Goal: Task Accomplishment & Management: Manage account settings

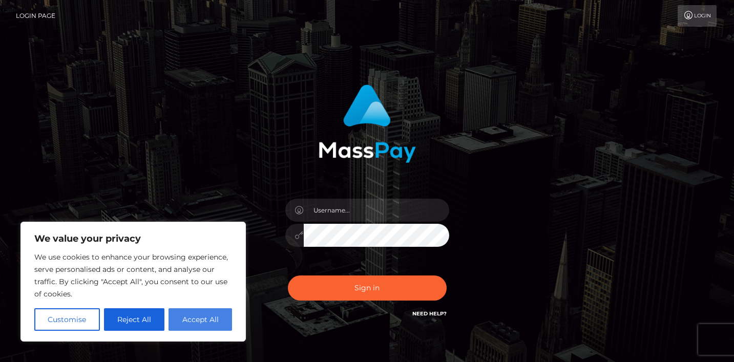
click at [207, 316] on button "Accept All" at bounding box center [199, 319] width 63 height 23
checkbox input "true"
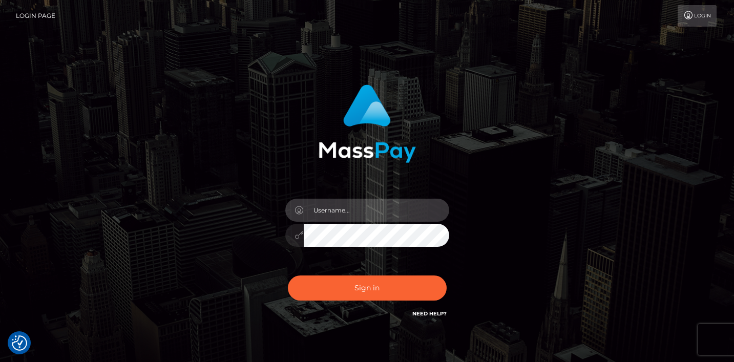
click at [312, 216] on input "text" at bounding box center [376, 210] width 145 height 23
type input "lovemakingmoney73@gmail.com"
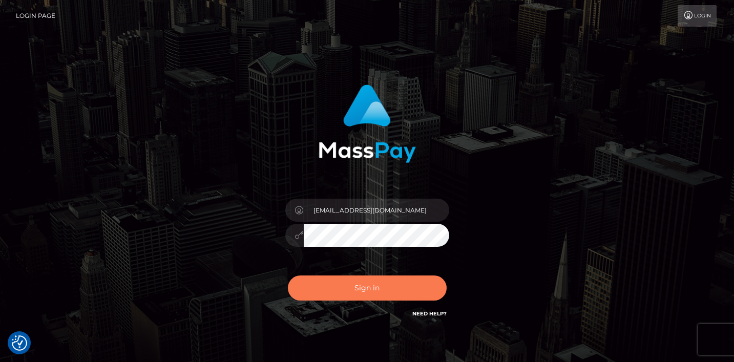
click at [357, 292] on button "Sign in" at bounding box center [367, 287] width 159 height 25
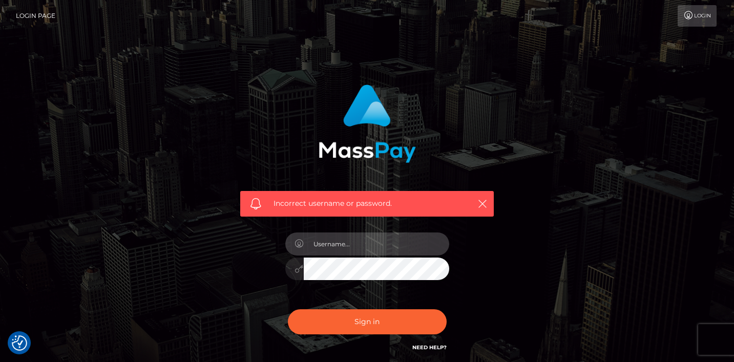
click at [349, 253] on input "text" at bounding box center [376, 243] width 145 height 23
type input "[EMAIL_ADDRESS][DOMAIN_NAME]"
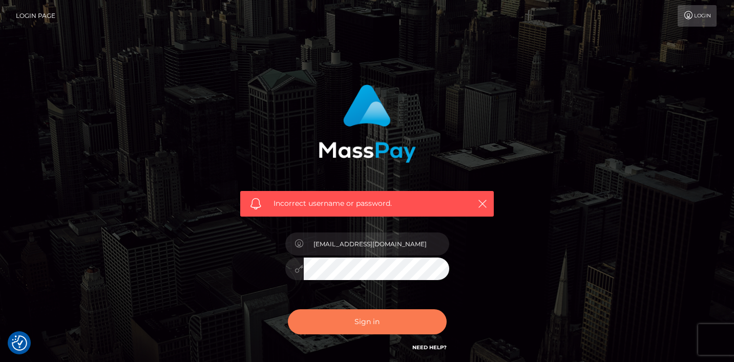
click at [356, 323] on button "Sign in" at bounding box center [367, 321] width 159 height 25
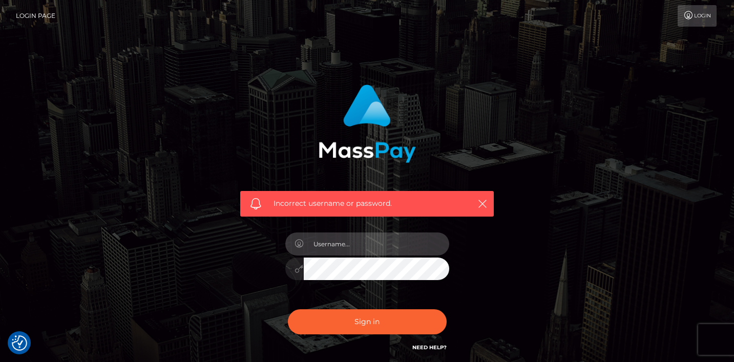
click at [332, 245] on input "text" at bounding box center [376, 243] width 145 height 23
type input "[EMAIL_ADDRESS][DOMAIN_NAME]"
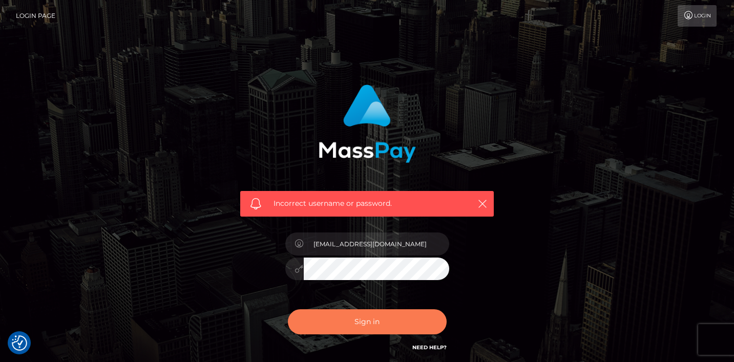
click at [375, 331] on button "Sign in" at bounding box center [367, 321] width 159 height 25
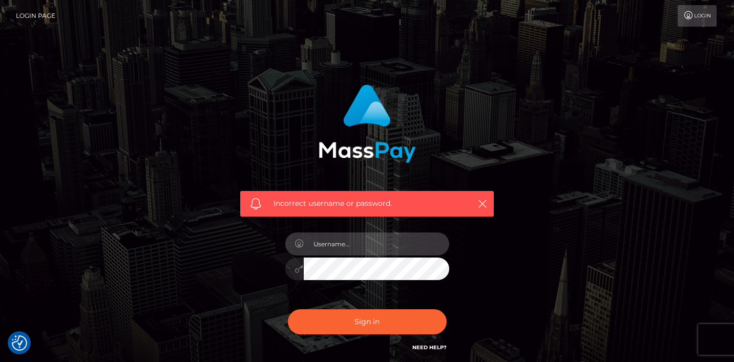
click at [333, 251] on input "text" at bounding box center [376, 243] width 145 height 23
type input "[EMAIL_ADDRESS][DOMAIN_NAME]"
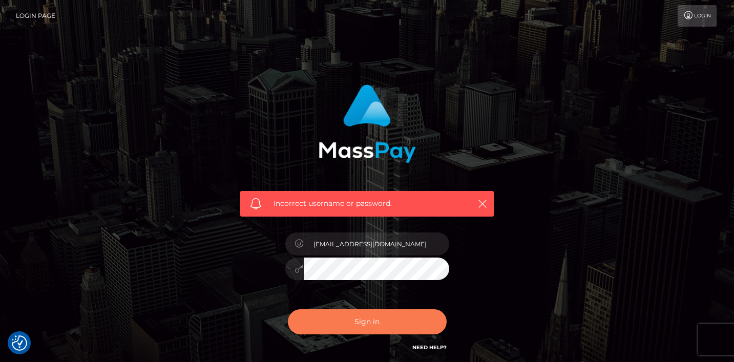
click at [405, 318] on button "Sign in" at bounding box center [367, 321] width 159 height 25
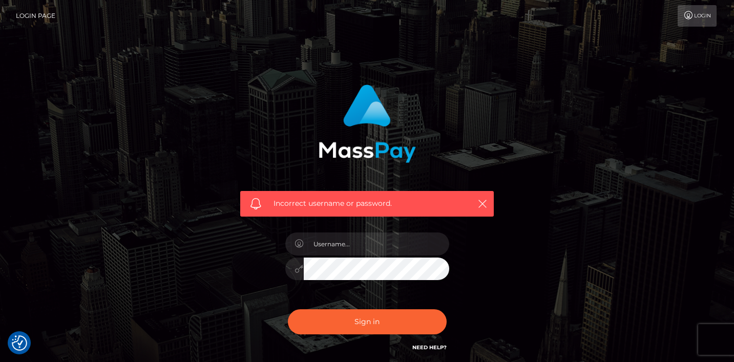
click at [535, 282] on div "Incorrect username or password." at bounding box center [367, 224] width 584 height 294
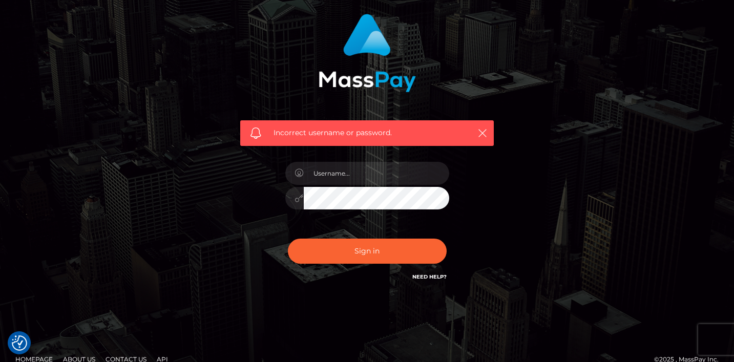
scroll to position [86, 0]
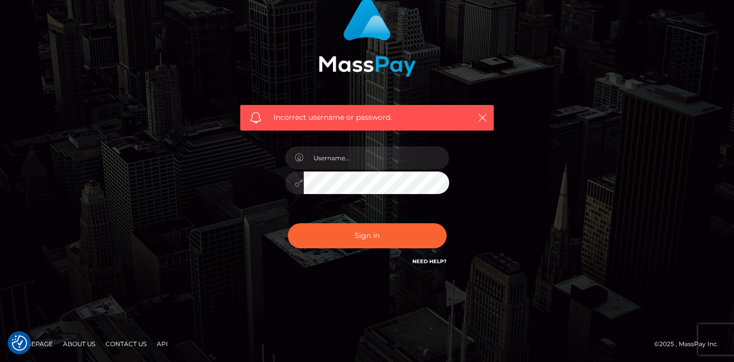
click at [429, 261] on link "Need Help?" at bounding box center [429, 261] width 34 height 7
click at [427, 262] on link "Need Help?" at bounding box center [429, 261] width 34 height 7
click at [375, 311] on div "Incorrect username or password." at bounding box center [367, 138] width 734 height 448
click at [421, 262] on link "Need Help?" at bounding box center [429, 261] width 34 height 7
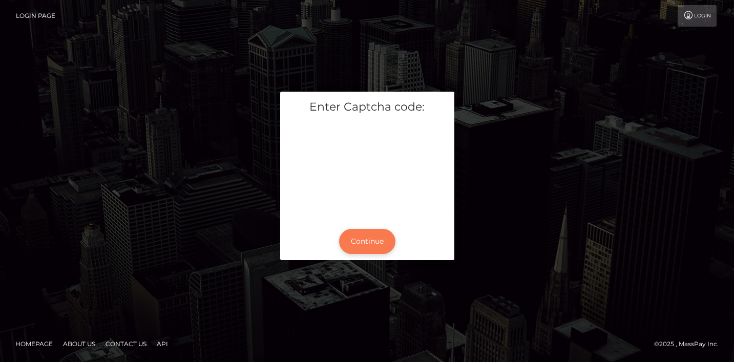
click at [373, 248] on button "Continue" at bounding box center [367, 241] width 56 height 25
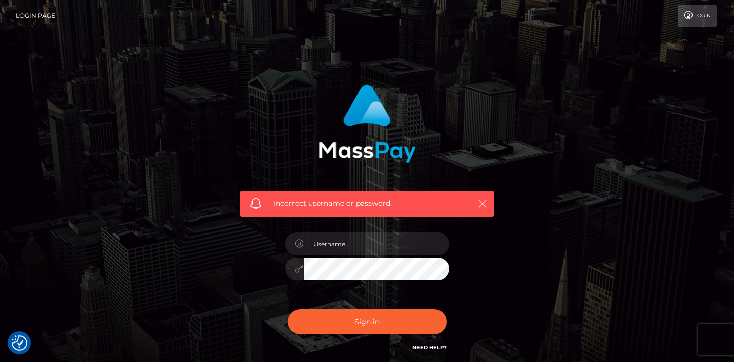
click at [482, 202] on icon "button" at bounding box center [482, 204] width 10 height 10
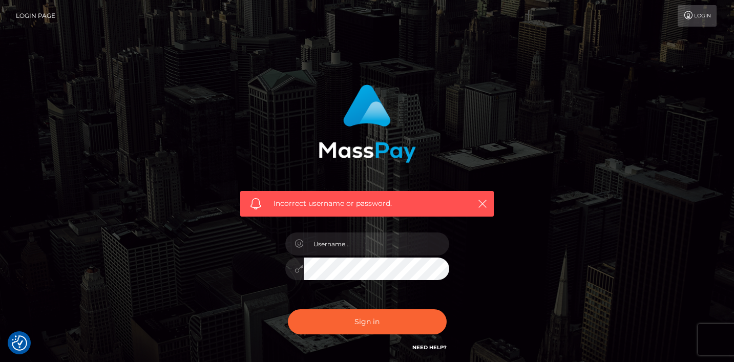
click at [585, 191] on div "Incorrect username or password." at bounding box center [367, 224] width 584 height 294
click at [401, 238] on input "text" at bounding box center [376, 243] width 145 height 23
type input "lovemakingmoney73@gmail.com"
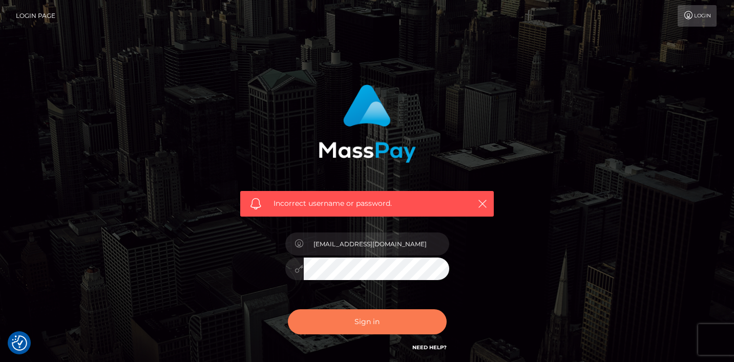
click at [365, 325] on button "Sign in" at bounding box center [367, 321] width 159 height 25
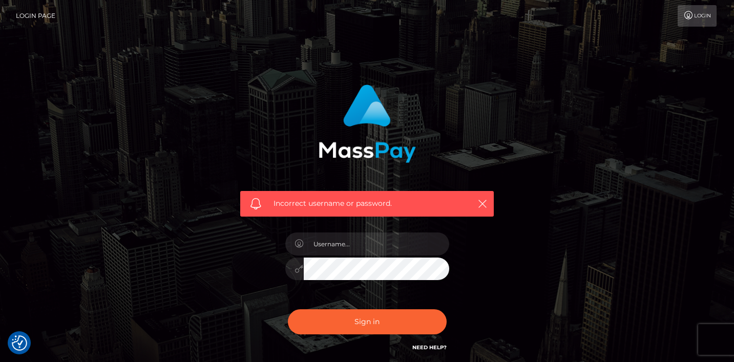
click at [426, 348] on link "Need Help?" at bounding box center [429, 347] width 34 height 7
click at [701, 17] on link "Login" at bounding box center [696, 15] width 39 height 21
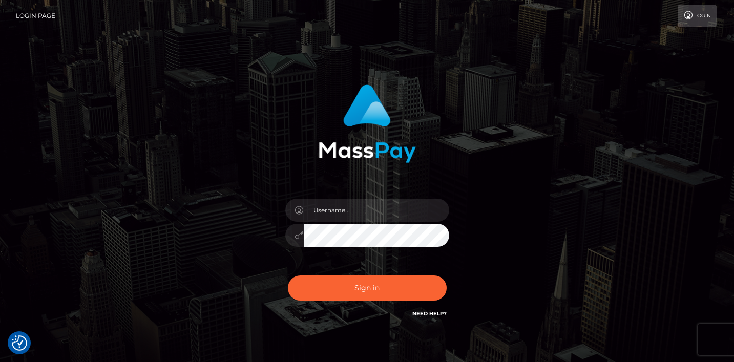
click at [432, 315] on link "Need Help?" at bounding box center [429, 313] width 34 height 7
click at [423, 312] on link "Need Help?" at bounding box center [429, 313] width 34 height 7
click at [474, 257] on div "Sign in" at bounding box center [366, 202] width 269 height 250
click at [429, 312] on link "Need Help?" at bounding box center [429, 313] width 34 height 7
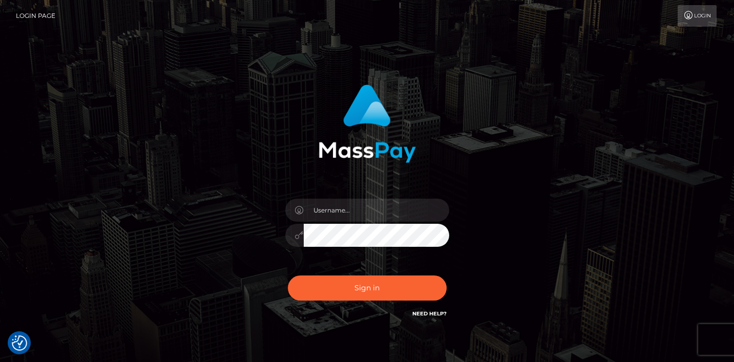
click at [441, 312] on link "Need Help?" at bounding box center [429, 313] width 34 height 7
click at [441, 311] on link "Need Help?" at bounding box center [429, 313] width 34 height 7
click at [695, 20] on link "Login" at bounding box center [696, 15] width 39 height 21
click at [433, 314] on link "Need Help?" at bounding box center [429, 313] width 34 height 7
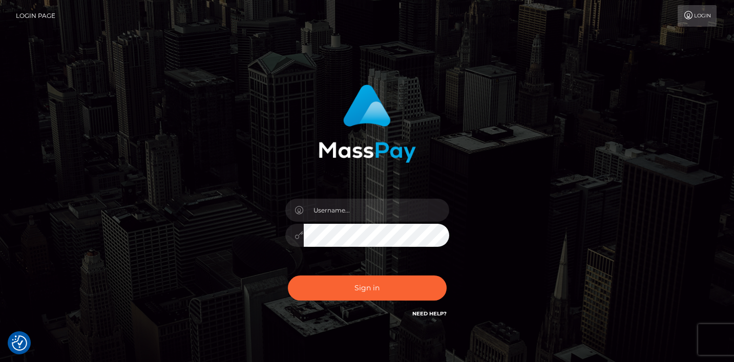
click at [433, 314] on link "Need Help?" at bounding box center [429, 313] width 34 height 7
click at [424, 312] on link "Need Help?" at bounding box center [429, 313] width 34 height 7
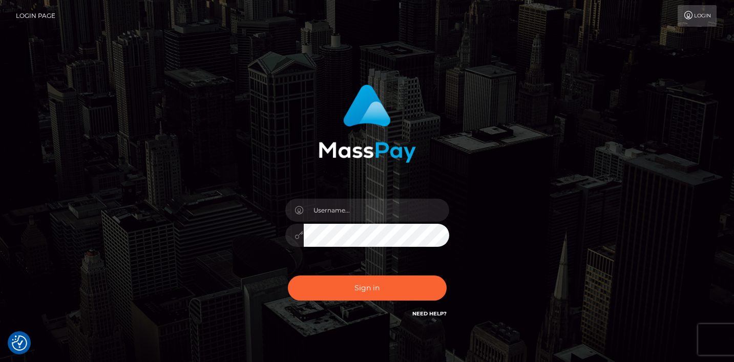
click at [424, 312] on link "Need Help?" at bounding box center [429, 313] width 34 height 7
click at [28, 14] on link "Login Page" at bounding box center [35, 15] width 39 height 21
click at [320, 208] on input "text" at bounding box center [376, 210] width 145 height 23
type input "Managertaxpro@gmail.com"
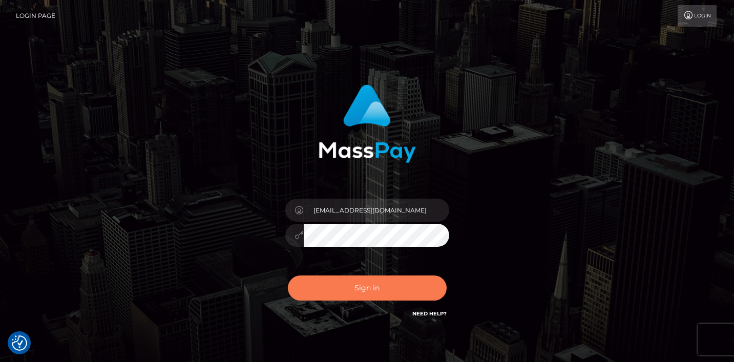
click at [384, 282] on button "Sign in" at bounding box center [367, 287] width 159 height 25
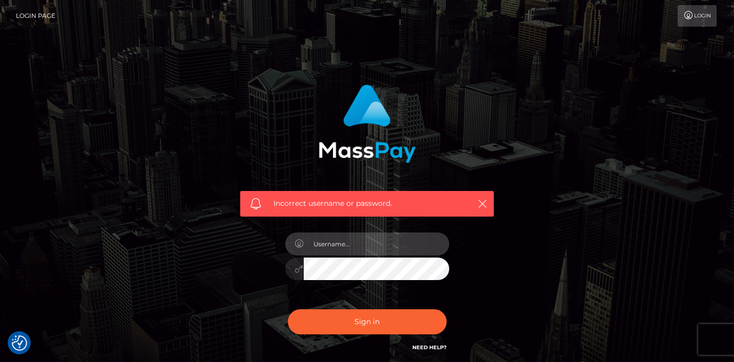
click at [331, 252] on input "text" at bounding box center [376, 243] width 145 height 23
type input "lovemakingmoney73"
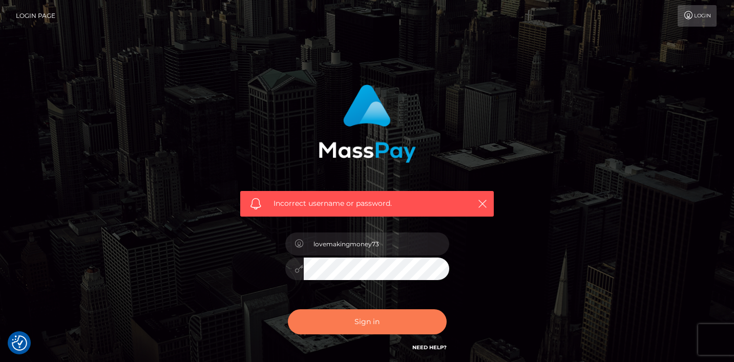
click at [357, 321] on button "Sign in" at bounding box center [367, 321] width 159 height 25
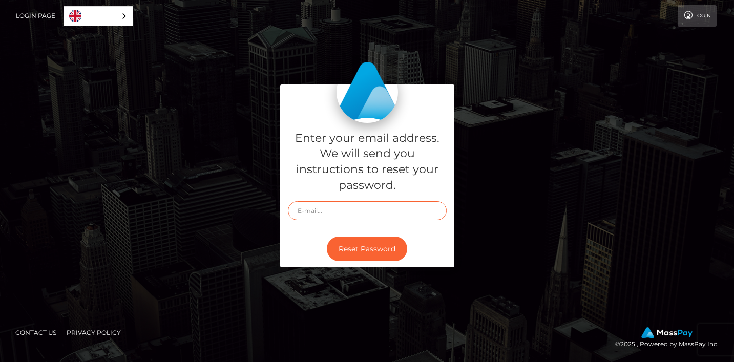
click at [316, 212] on input "text" at bounding box center [367, 210] width 159 height 19
type input "lovemakingmoney73@gmail.com"
click at [379, 252] on button "Reset Password" at bounding box center [367, 248] width 80 height 25
click at [305, 212] on input "text" at bounding box center [367, 210] width 159 height 19
type input "[EMAIL_ADDRESS][DOMAIN_NAME]"
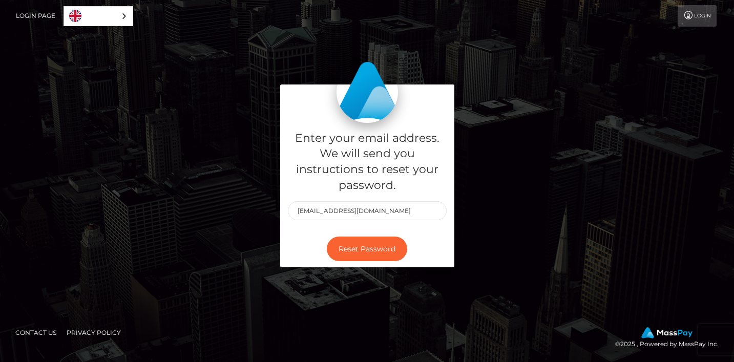
click at [526, 183] on div "Enter your email address. We will send you instructions to reset your password.…" at bounding box center [367, 180] width 584 height 193
click at [381, 246] on button "Reset Password" at bounding box center [367, 248] width 80 height 25
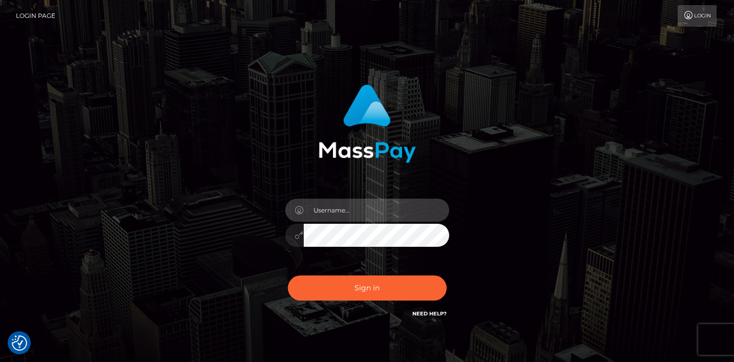
click at [333, 219] on input "text" at bounding box center [376, 210] width 145 height 23
type input "[EMAIL_ADDRESS][DOMAIN_NAME]"
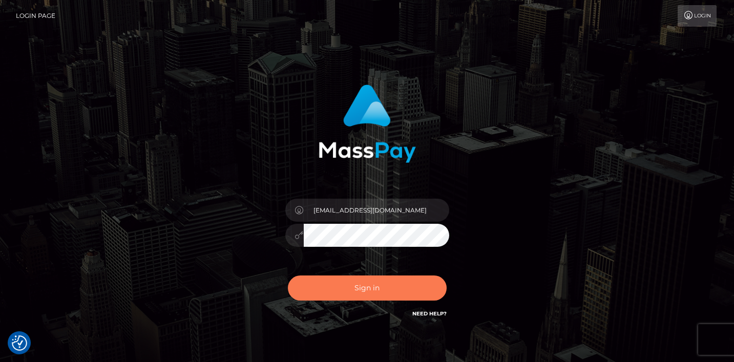
click at [328, 291] on button "Sign in" at bounding box center [367, 287] width 159 height 25
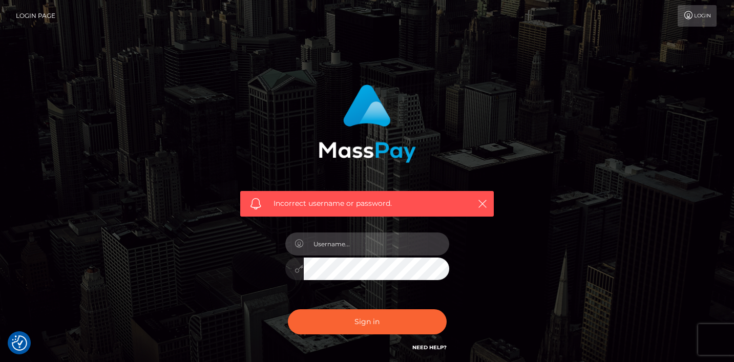
click at [321, 247] on input "text" at bounding box center [376, 243] width 145 height 23
type input "lovemakingmoney73"
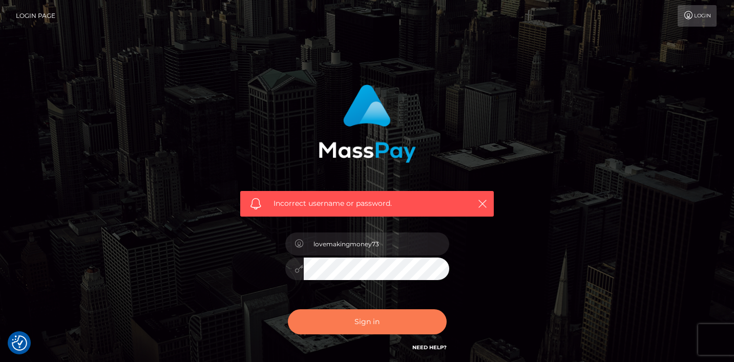
click at [359, 329] on button "Sign in" at bounding box center [367, 321] width 159 height 25
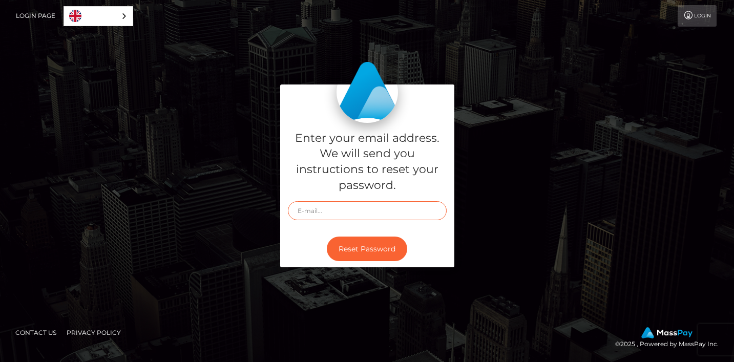
click at [326, 213] on input "text" at bounding box center [367, 210] width 159 height 19
type input "lovemakingmoney73@gmail.com"
click at [353, 255] on button "Reset Password" at bounding box center [367, 248] width 80 height 25
